Goal: Check status: Check status

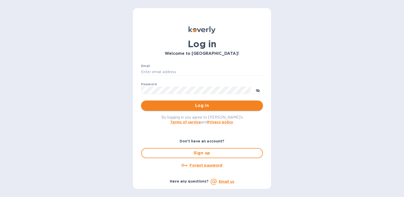
type input "[EMAIL_ADDRESS][DOMAIN_NAME]"
click at [219, 103] on span "Log in" at bounding box center [202, 106] width 114 height 6
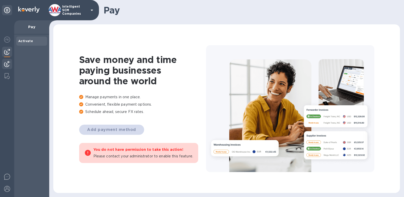
click at [9, 65] on img at bounding box center [7, 64] width 6 height 6
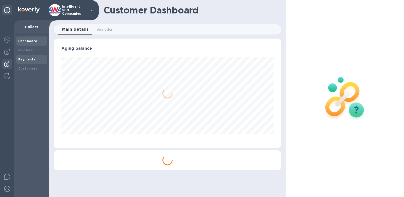
scroll to position [110, 228]
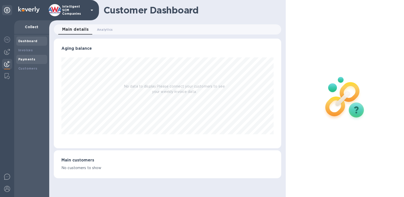
click at [29, 59] on b "Payments" at bounding box center [26, 59] width 17 height 4
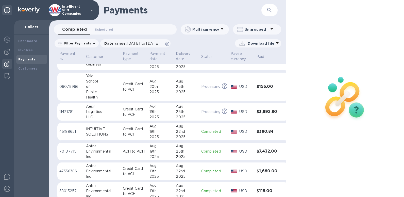
scroll to position [212, 0]
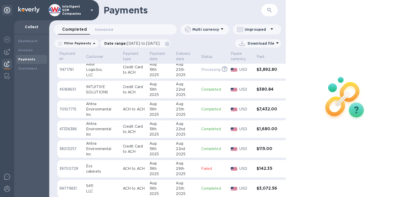
click at [261, 130] on h3 "$1,680.00" at bounding box center [268, 129] width 22 height 5
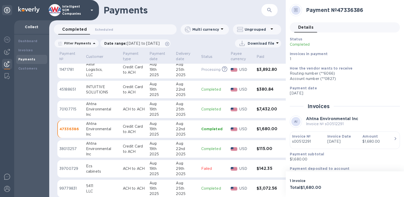
click at [301, 140] on p "s00512291" at bounding box center [307, 141] width 31 height 5
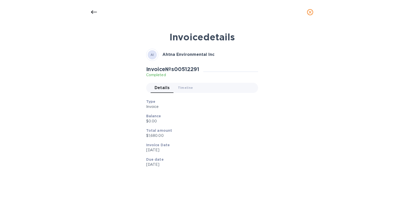
click at [301, 140] on div "Invoice details AI Ahtna Environmental Inc Invoice № s00512291 Completed Detail…" at bounding box center [202, 106] width 241 height 156
click at [186, 65] on div "Invoice № s00512291 Completed Details 0 Timeline 0" at bounding box center [202, 81] width 114 height 33
copy h2 "s00512291"
click at [95, 10] on icon at bounding box center [94, 12] width 6 height 6
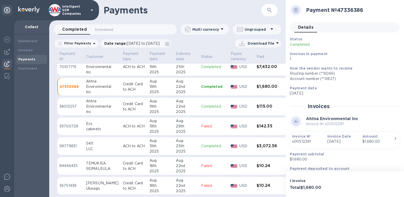
scroll to position [276, 0]
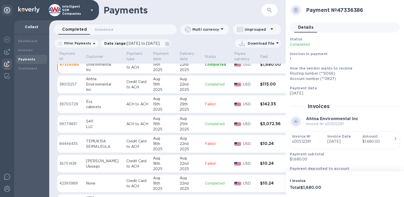
click at [258, 182] on td "$10.24" at bounding box center [271, 184] width 26 height 18
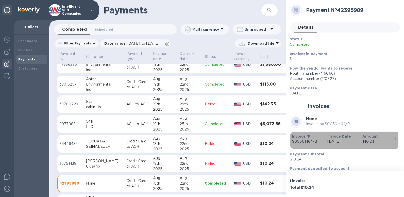
drag, startPoint x: 318, startPoint y: 140, endPoint x: 303, endPoint y: 142, distance: 14.8
click at [303, 142] on p "S00501464/B" at bounding box center [307, 141] width 31 height 5
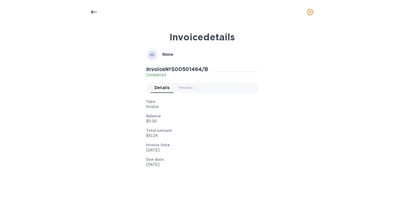
click at [303, 142] on div "Invoice details NE None Invoice № S00501464/B Completed Details 0 Timeline 0 Ty…" at bounding box center [202, 106] width 241 height 156
click at [198, 69] on h2 "Invoice № S00501464/B" at bounding box center [177, 69] width 62 height 6
copy h2 "S00501464"
drag, startPoint x: 96, startPoint y: 12, endPoint x: 179, endPoint y: 35, distance: 85.5
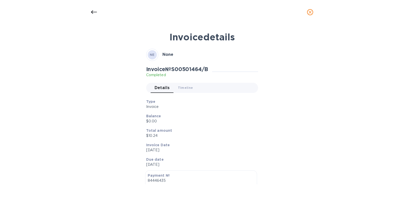
click at [96, 12] on icon at bounding box center [94, 12] width 6 height 4
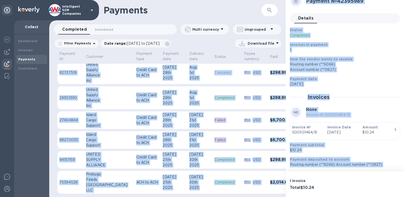
scroll to position [1691, 8]
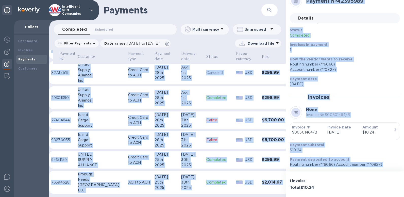
drag, startPoint x: 286, startPoint y: 183, endPoint x: 285, endPoint y: 165, distance: 18.3
click at [285, 165] on div "Payments ​ Completed 0 Scheduled 0 Multi currency Ungrouped Filter Payments Dat…" at bounding box center [226, 98] width 355 height 197
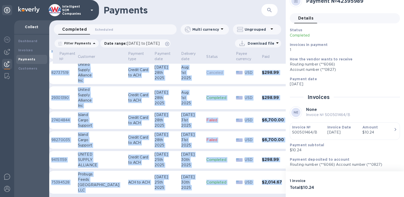
drag, startPoint x: 285, startPoint y: 165, endPoint x: 286, endPoint y: 161, distance: 4.1
click at [286, 161] on div "Payment № Customer Payment type Payment date Delivery date Status Payee currenc…" at bounding box center [167, 123] width 237 height 147
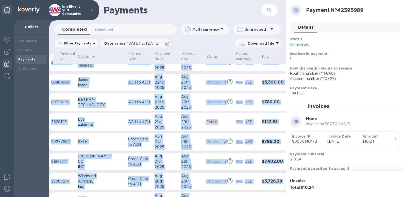
scroll to position [0, 8]
